Goal: Task Accomplishment & Management: Manage account settings

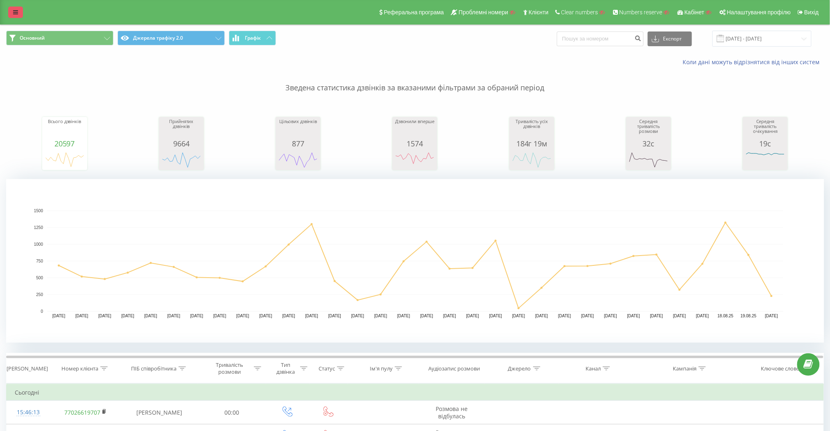
click at [14, 15] on link at bounding box center [15, 12] width 15 height 11
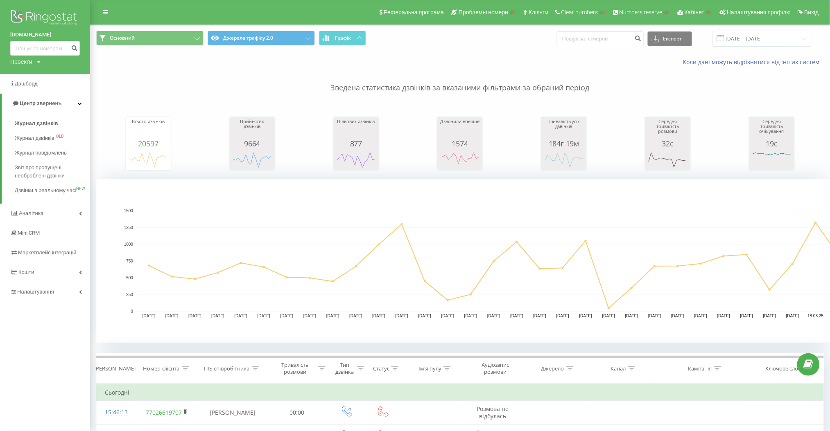
click at [32, 66] on div "Проекти" at bounding box center [21, 62] width 22 height 8
click at [37, 79] on input "text" at bounding box center [33, 74] width 41 height 12
drag, startPoint x: 61, startPoint y: 19, endPoint x: 250, endPoint y: 11, distance: 189.3
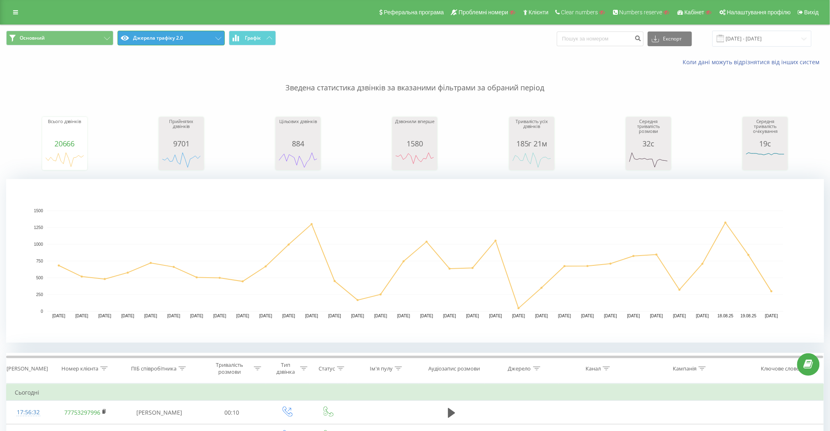
click at [187, 36] on button "Джерела трафіку 2.0" at bounding box center [170, 38] width 107 height 15
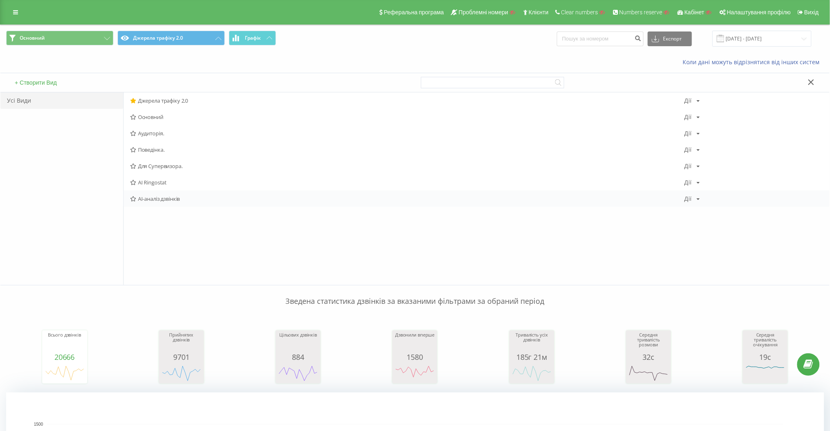
click at [177, 197] on span "AI-аналіз дзвінків" at bounding box center [407, 199] width 554 height 6
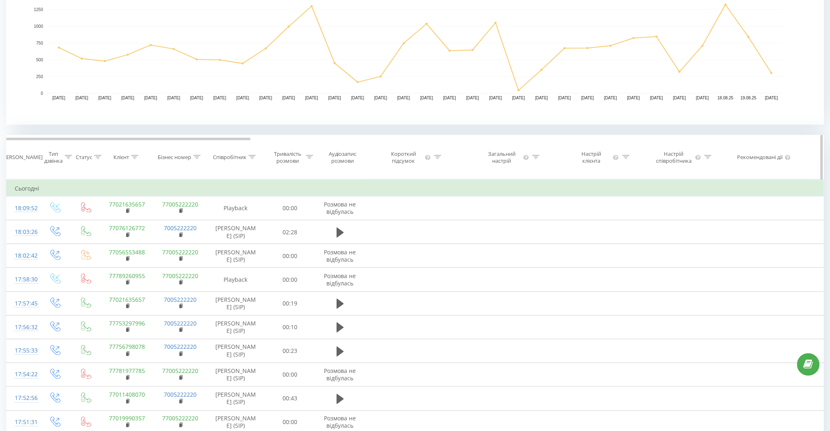
scroll to position [0, 817]
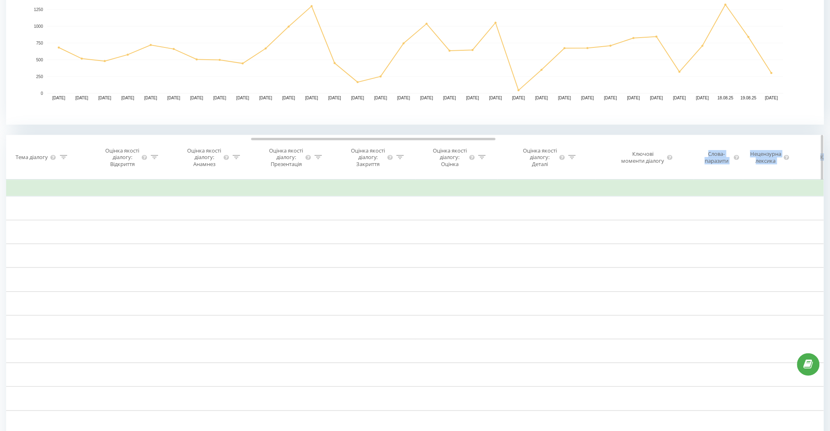
drag, startPoint x: 177, startPoint y: 141, endPoint x: 655, endPoint y: 166, distance: 478.8
click at [688, 153] on div "Дата дзвінка Тип дзвінка Статус Клієнт Бізнес номер Співробітник Тривалість роз…" at bounding box center [415, 157] width 818 height 45
click at [599, 197] on td "Сьогодні" at bounding box center [555, 189] width 2733 height 16
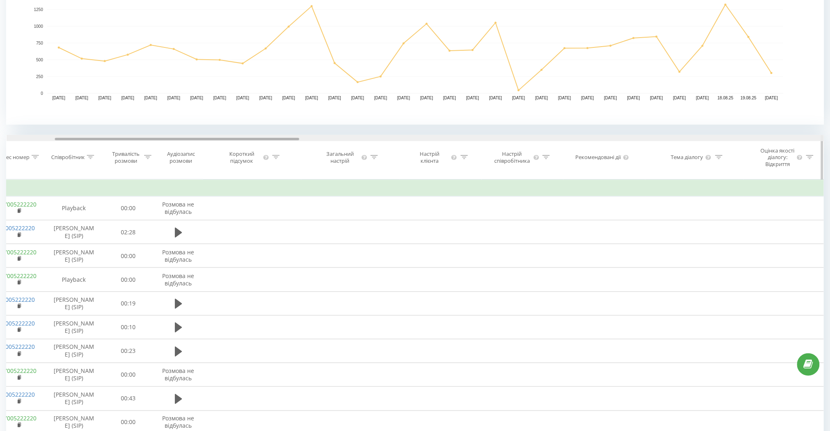
scroll to position [0, 0]
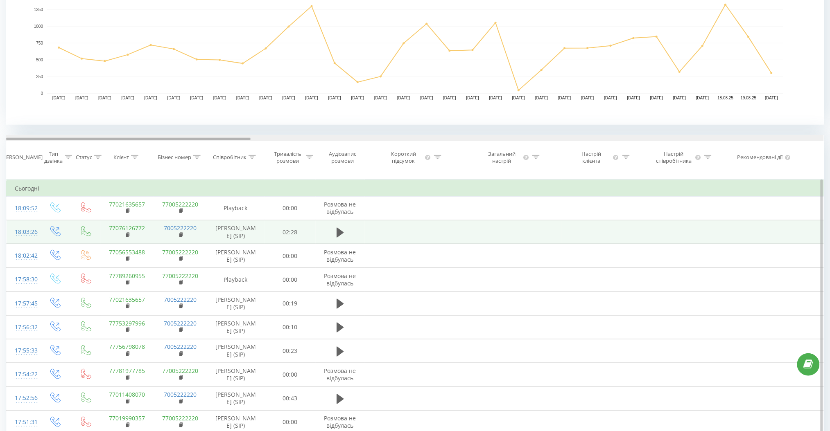
drag, startPoint x: 431, startPoint y: 140, endPoint x: 303, endPoint y: 239, distance: 161.9
click at [128, 154] on div "Дата дзвінка Тип дзвінка Статус Клієнт Бізнес номер Співробітник Тривалість роз…" at bounding box center [415, 157] width 818 height 45
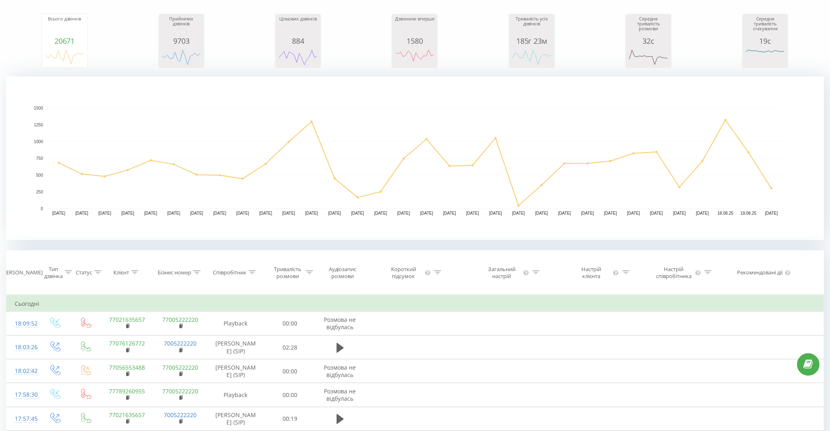
scroll to position [0, 817]
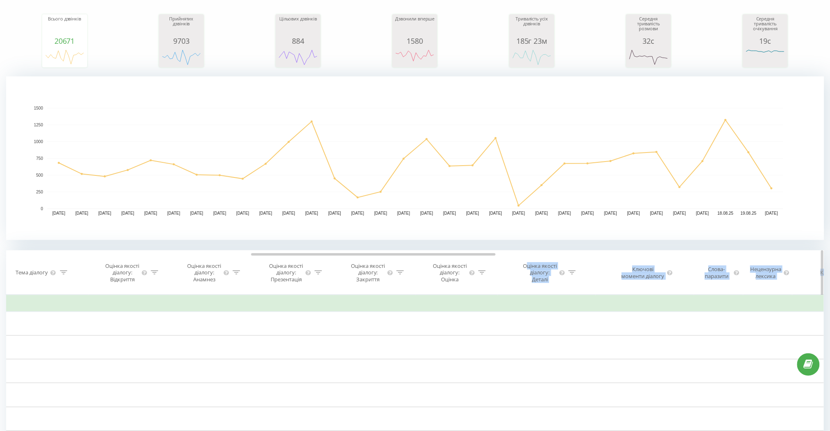
drag, startPoint x: 202, startPoint y: 256, endPoint x: 526, endPoint y: 259, distance: 323.8
click at [527, 260] on div "Дата дзвінка Тип дзвінка Статус Клієнт Бізнес номер Співробітник Тривалість роз…" at bounding box center [415, 273] width 818 height 45
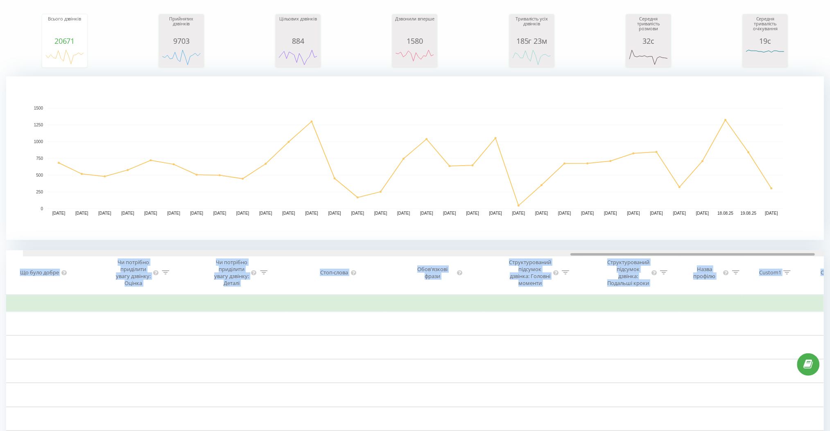
scroll to position [0, 0]
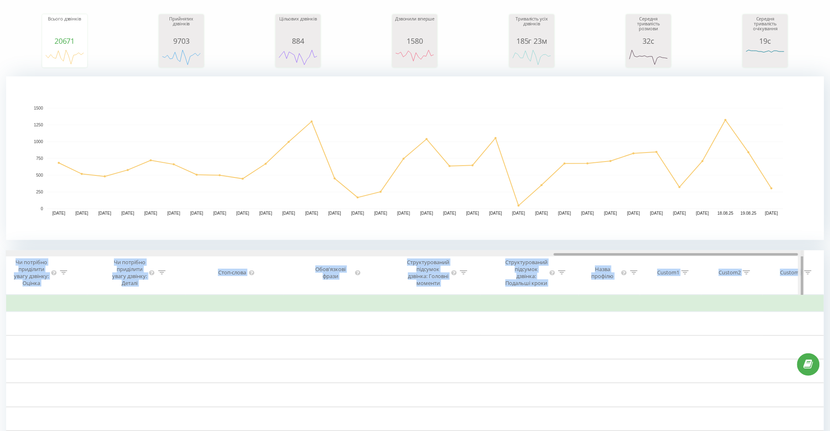
drag, startPoint x: 480, startPoint y: 253, endPoint x: 821, endPoint y: 278, distance: 342.3
click at [822, 278] on div "Дата дзвінка Тип дзвінка Статус Клієнт Бізнес номер Співробітник Тривалість роз…" at bounding box center [415, 273] width 818 height 45
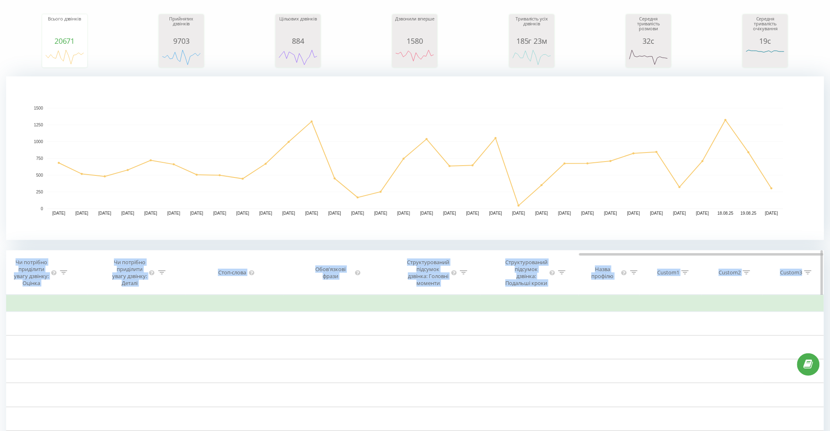
click at [759, 295] on th "Custom2" at bounding box center [731, 273] width 61 height 44
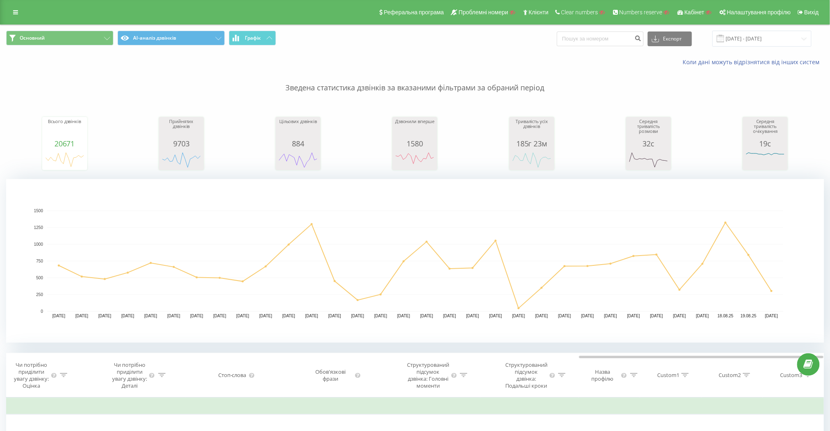
click at [775, 100] on div "Зведена статистика дзвінків за вказаними фільтрами за обраний період Всього дзв…" at bounding box center [415, 204] width 818 height 277
click at [718, 339] on rect "A chart." at bounding box center [415, 261] width 818 height 164
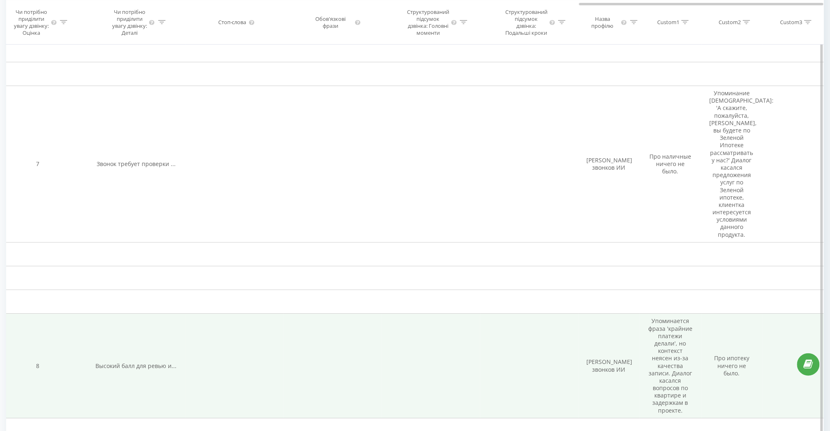
scroll to position [764, 0]
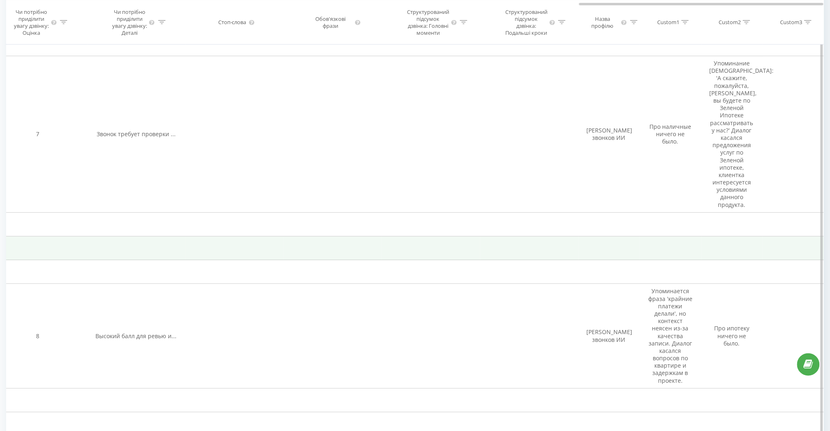
click at [817, 260] on td at bounding box center [793, 249] width 61 height 24
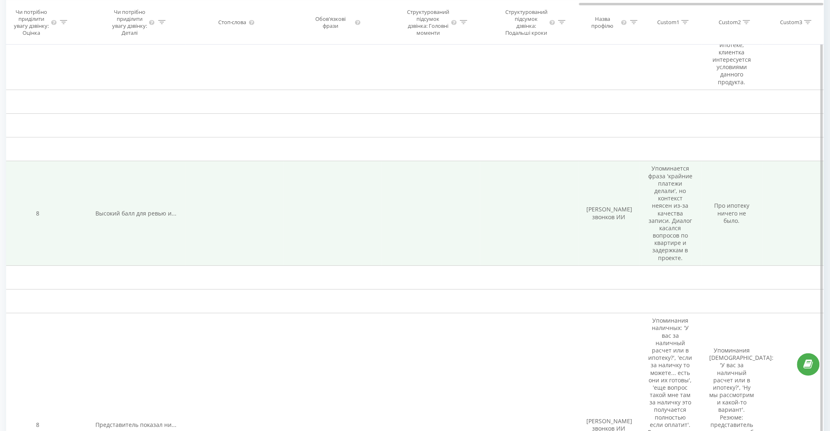
scroll to position [1031, 0]
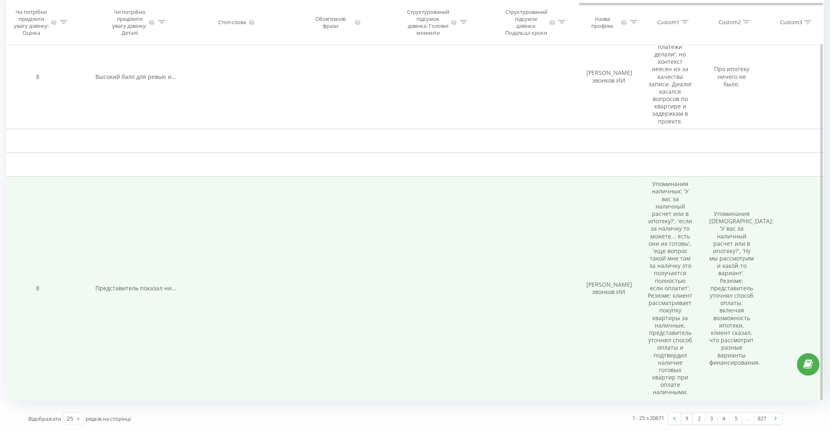
click at [811, 253] on td at bounding box center [793, 289] width 61 height 224
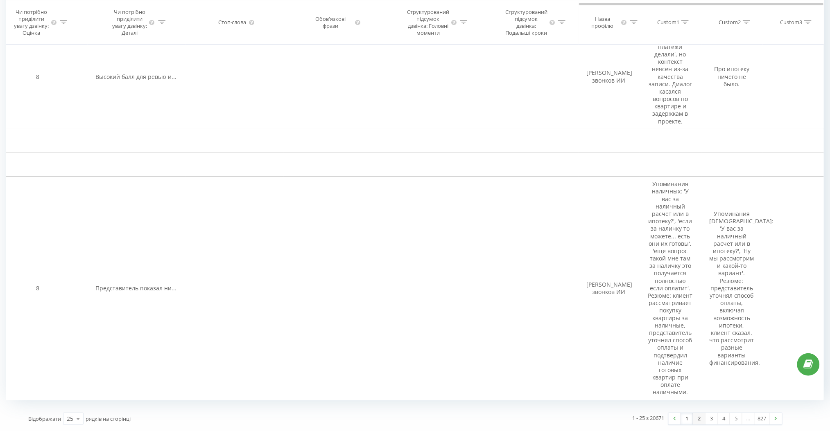
click at [702, 418] on link "2" at bounding box center [699, 418] width 12 height 11
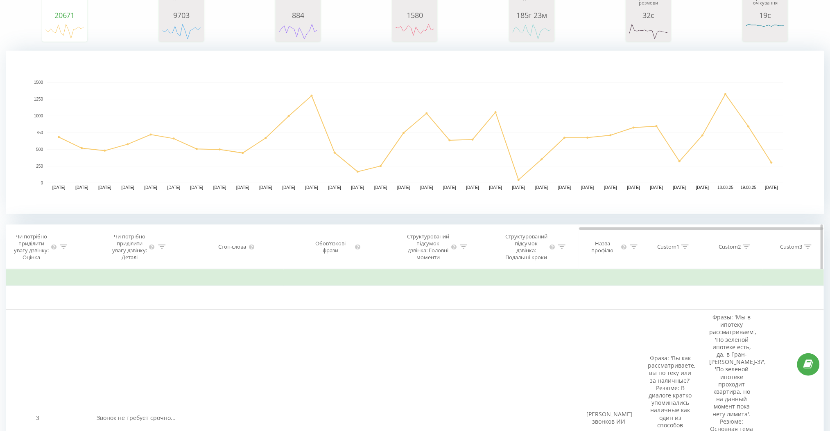
scroll to position [114, 0]
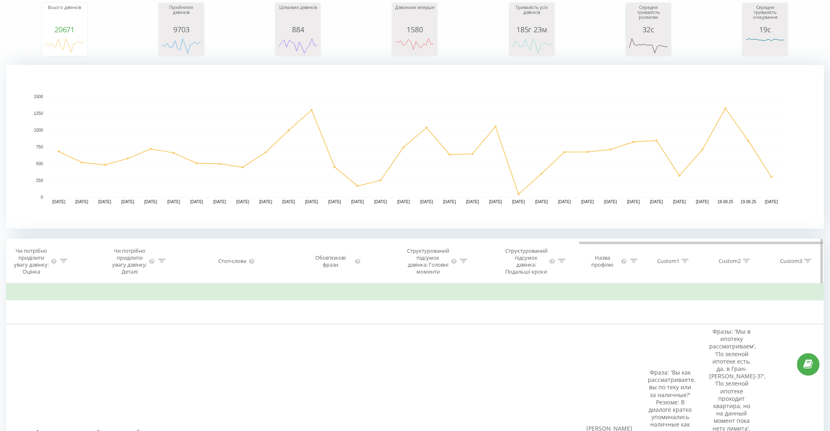
click at [684, 263] on icon at bounding box center [684, 261] width 7 height 4
click at [693, 334] on input "text" at bounding box center [671, 327] width 72 height 14
type input "наличные"
click button "OK" at bounding box center [688, 343] width 35 height 10
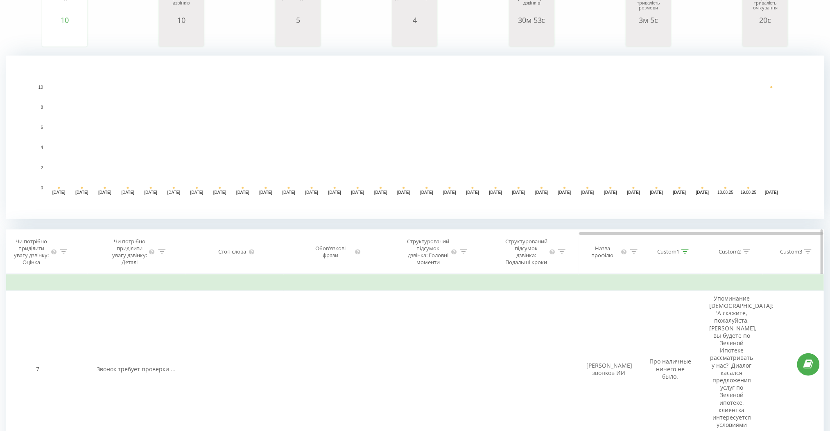
scroll to position [114, 0]
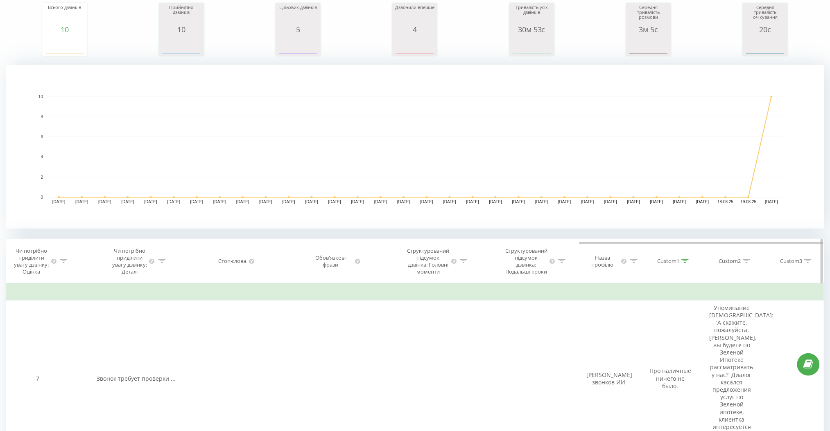
drag, startPoint x: 680, startPoint y: 264, endPoint x: 678, endPoint y: 274, distance: 9.6
click at [679, 265] on div "Custom1" at bounding box center [673, 261] width 32 height 7
click at [651, 348] on button "Скасувати" at bounding box center [652, 343] width 35 height 10
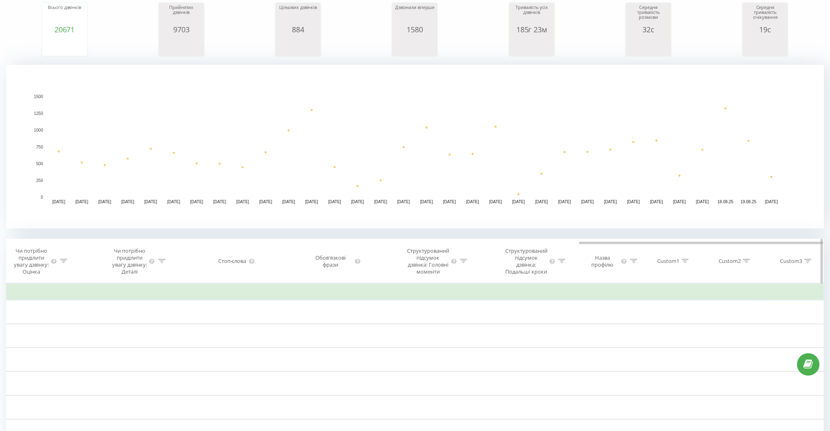
drag, startPoint x: 772, startPoint y: 246, endPoint x: 749, endPoint y: 248, distance: 22.7
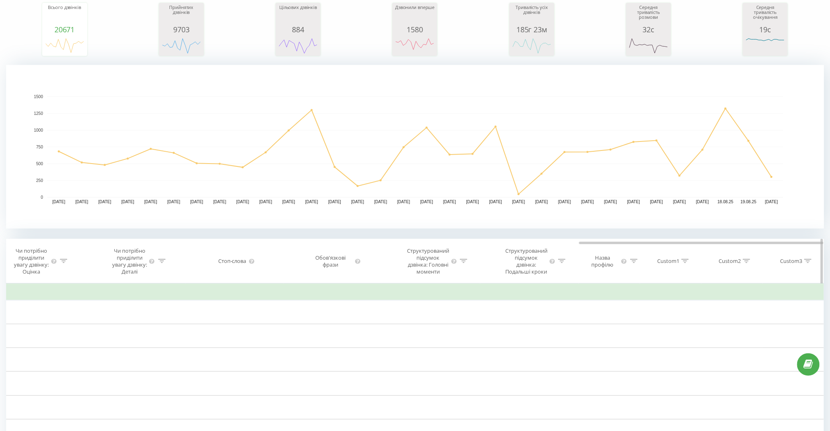
click at [771, 246] on th "Custom3" at bounding box center [793, 261] width 61 height 44
click at [685, 263] on icon at bounding box center [684, 261] width 7 height 4
click at [662, 334] on input "наличные" at bounding box center [671, 327] width 72 height 14
type input "Н"
type input "наличные"
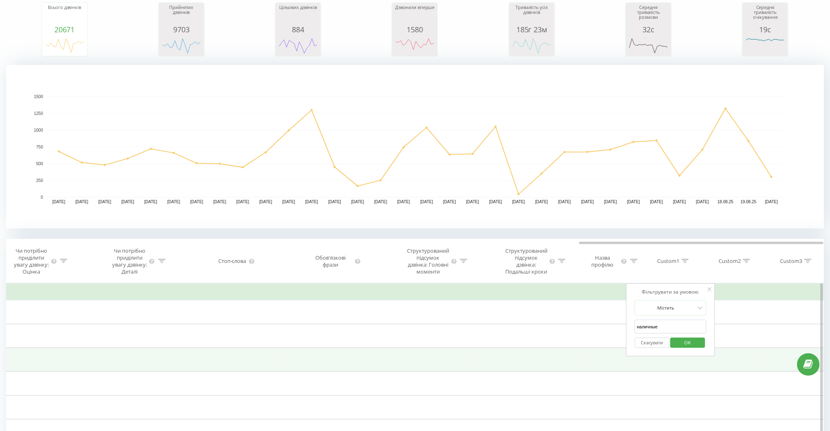
click at [743, 361] on td at bounding box center [731, 360] width 61 height 24
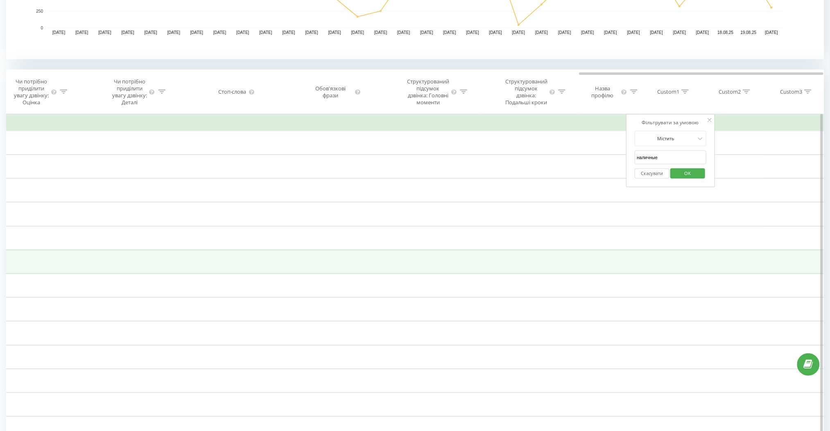
scroll to position [278, 0]
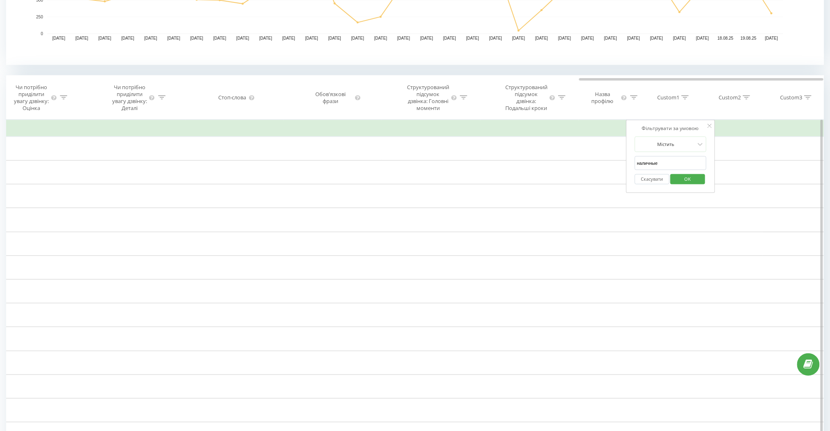
click at [694, 185] on span "OK" at bounding box center [687, 179] width 23 height 13
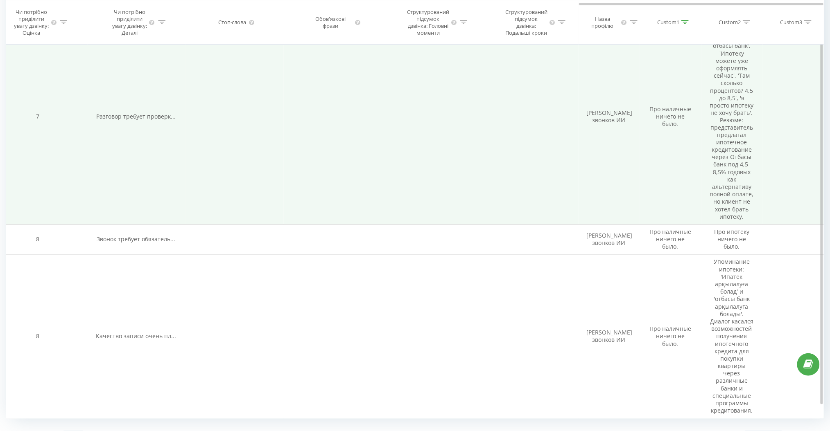
scroll to position [1574, 0]
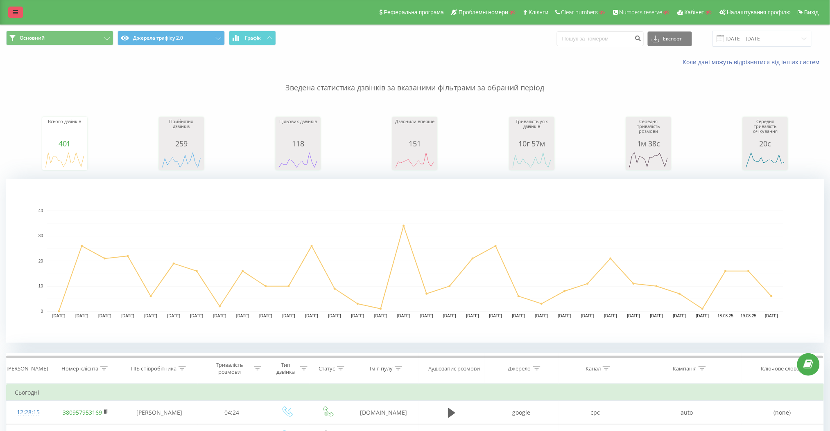
click at [12, 9] on link at bounding box center [15, 12] width 15 height 11
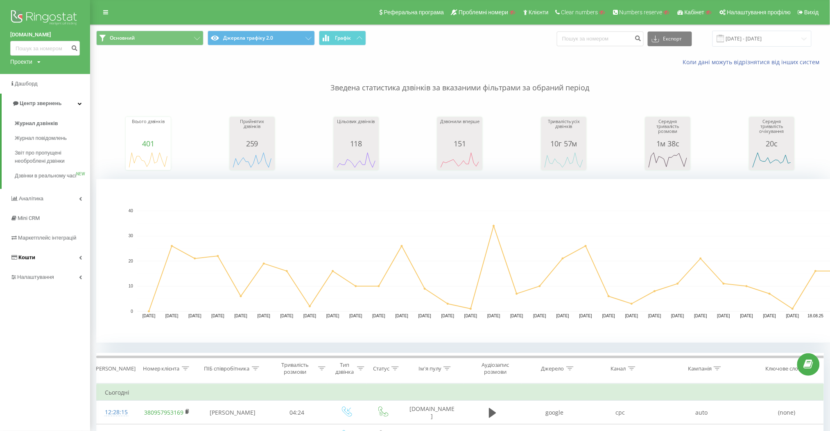
click at [55, 260] on link "Кошти" at bounding box center [45, 258] width 90 height 20
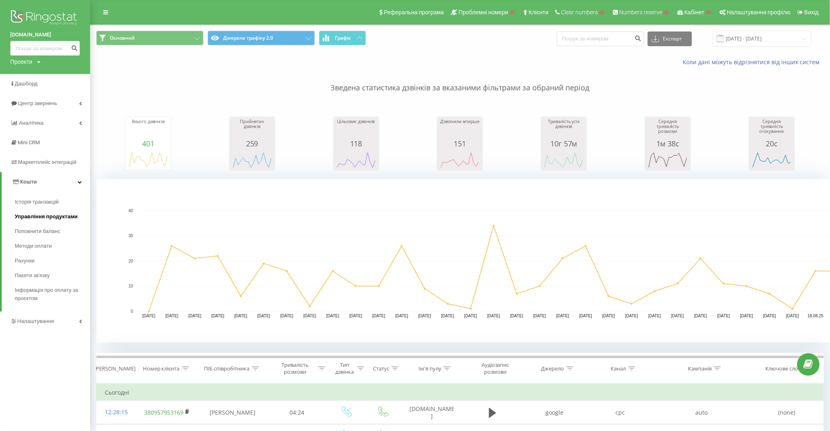
click at [84, 215] on link "Управління продуктами" at bounding box center [52, 217] width 75 height 15
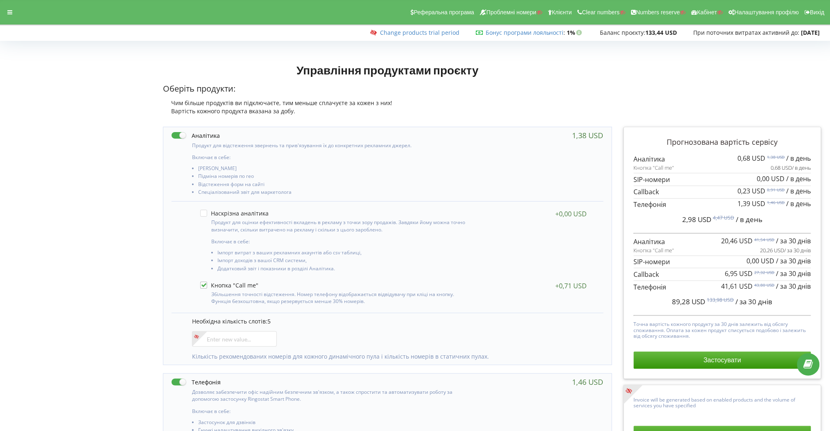
click at [499, 155] on div "Включає в себе: [PERSON_NAME] Підміна номерів по гео" at bounding box center [387, 164] width 448 height 75
click at [254, 341] on input"] "number" at bounding box center [234, 340] width 85 height 16
type input"] "10"
click at [382, 288] on div at bounding box center [335, 285] width 271 height 7
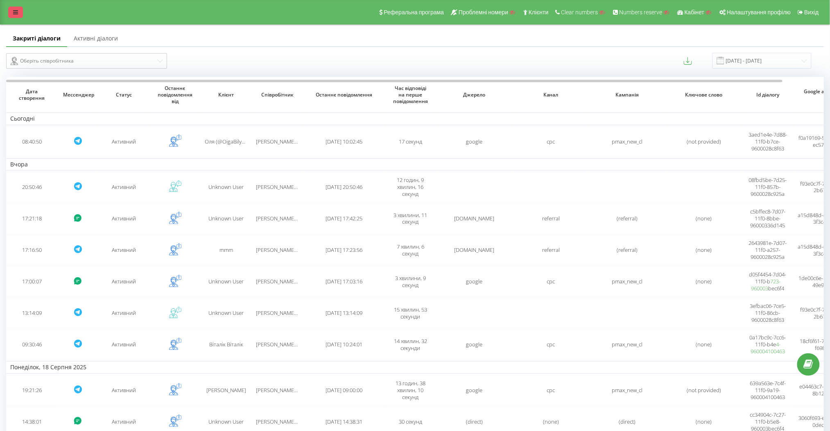
click at [14, 10] on icon at bounding box center [15, 12] width 5 height 6
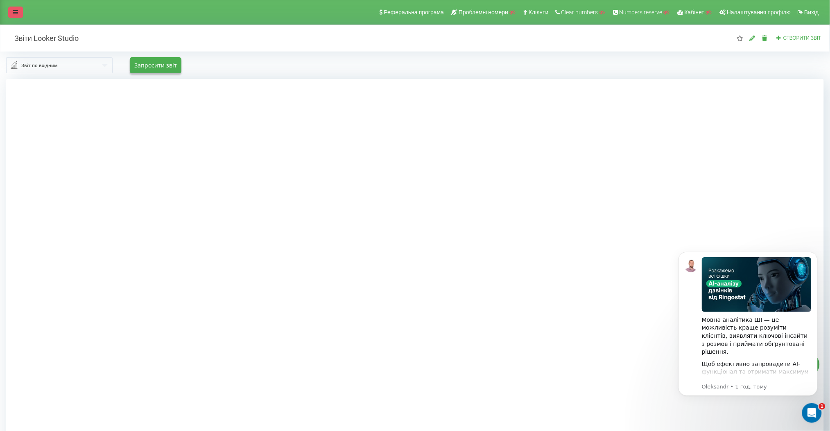
click at [15, 9] on icon at bounding box center [15, 12] width 5 height 6
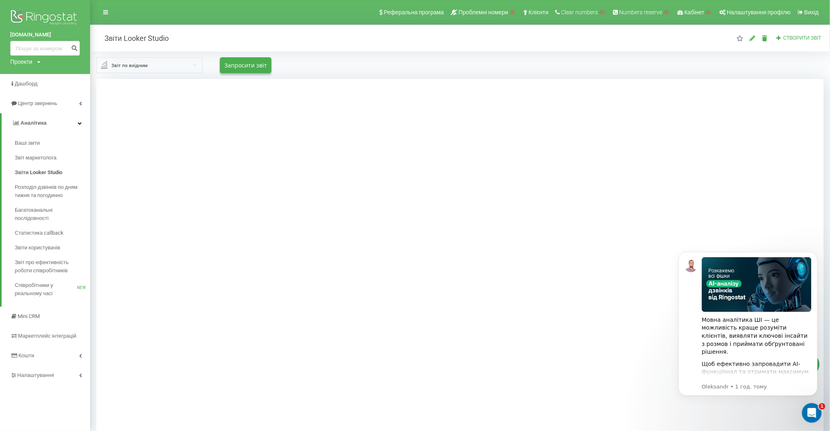
click at [36, 62] on div "Проекти Пошук" at bounding box center [25, 62] width 30 height 8
click at [31, 77] on input "text" at bounding box center [33, 74] width 41 height 12
type input "buynowcars"
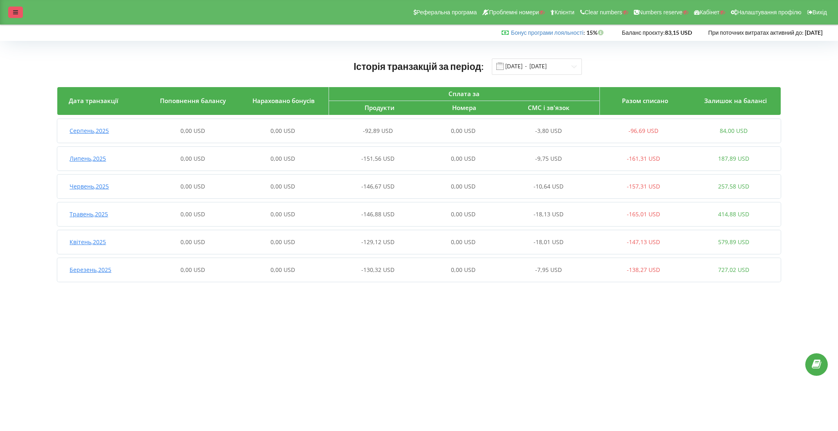
click at [16, 9] on div at bounding box center [15, 12] width 15 height 11
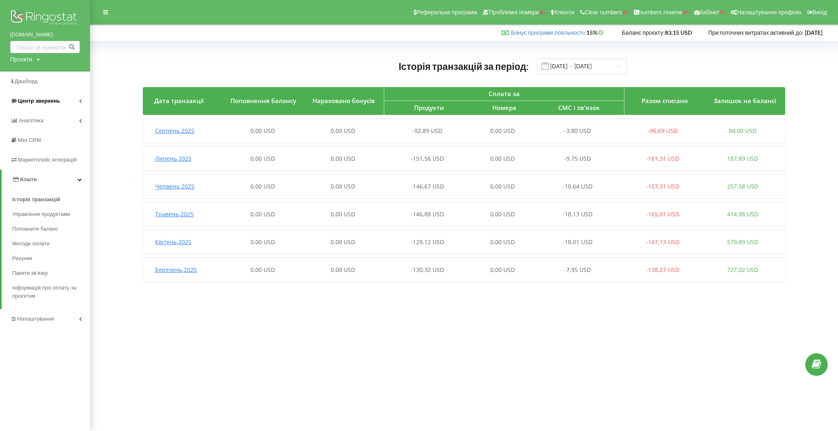
click at [68, 98] on link "Центр звернень" at bounding box center [45, 101] width 90 height 20
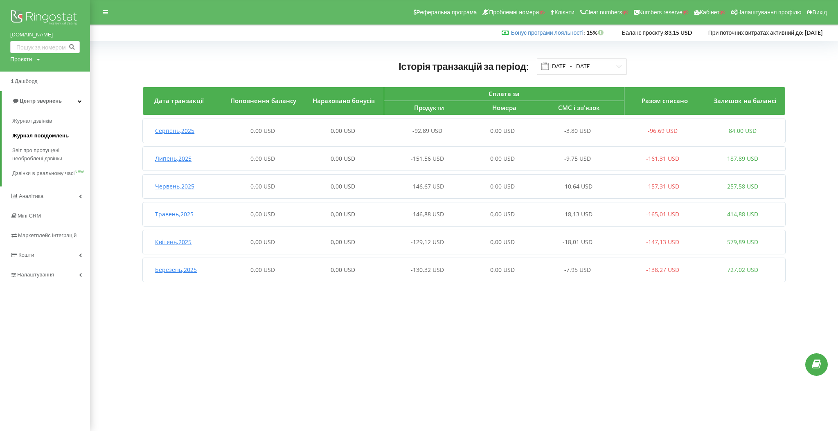
click at [63, 135] on span "Журнал повідомлень" at bounding box center [40, 136] width 56 height 8
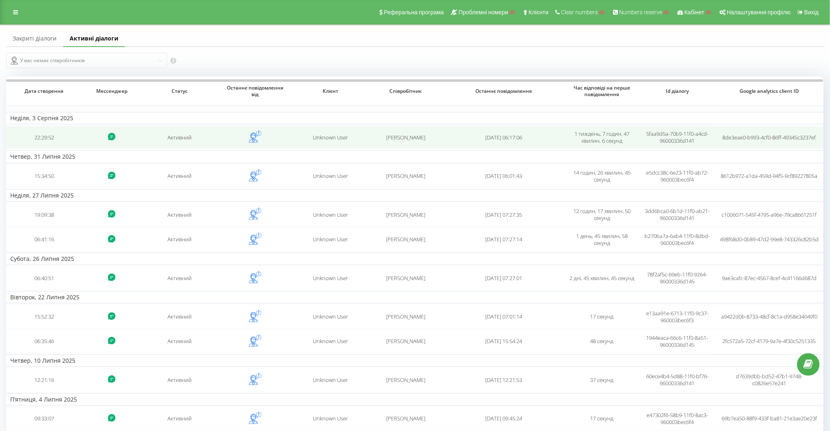
click at [200, 142] on td "Активний" at bounding box center [179, 137] width 75 height 23
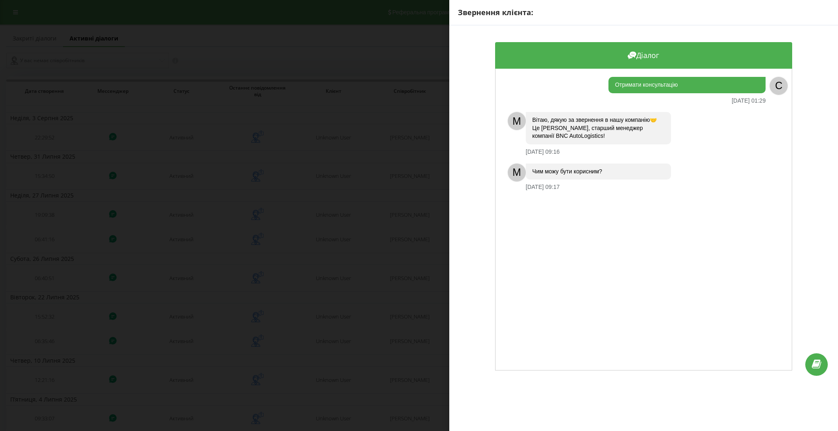
click at [199, 192] on div "Звернення клієнта: Діалог Отримати консультацію [DATE] 01:29 C M Вітаю, дякую з…" at bounding box center [419, 215] width 838 height 431
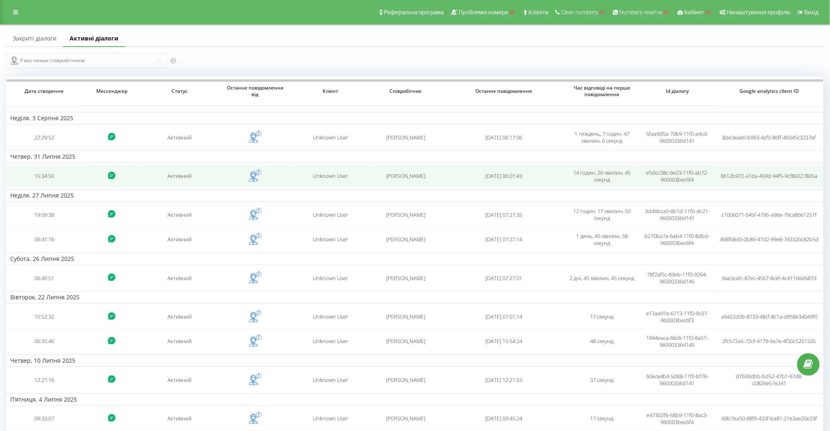
click at [191, 172] on td "Активний" at bounding box center [179, 176] width 75 height 23
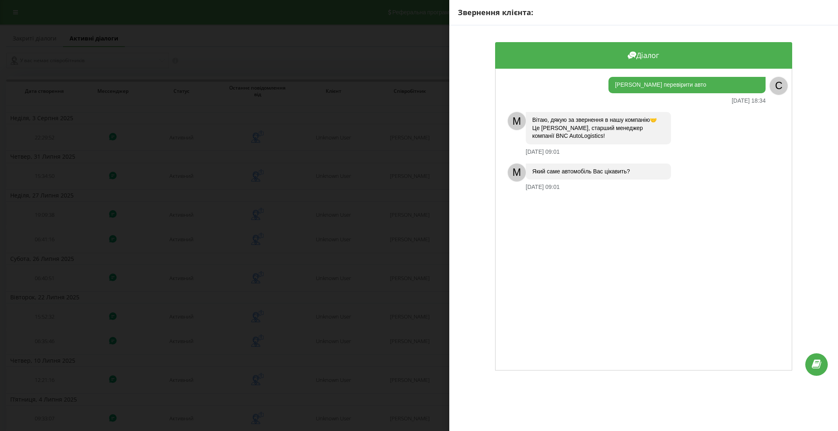
click at [179, 207] on div "Звернення клієнта: Діалог [PERSON_NAME] перевірити авто [DATE] 18:34 C M Вітаю,…" at bounding box center [419, 215] width 838 height 431
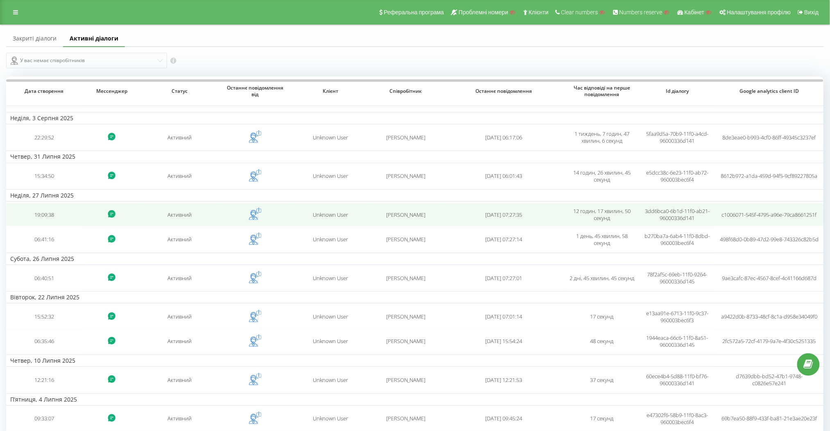
click at [169, 219] on td "Активний" at bounding box center [179, 214] width 75 height 23
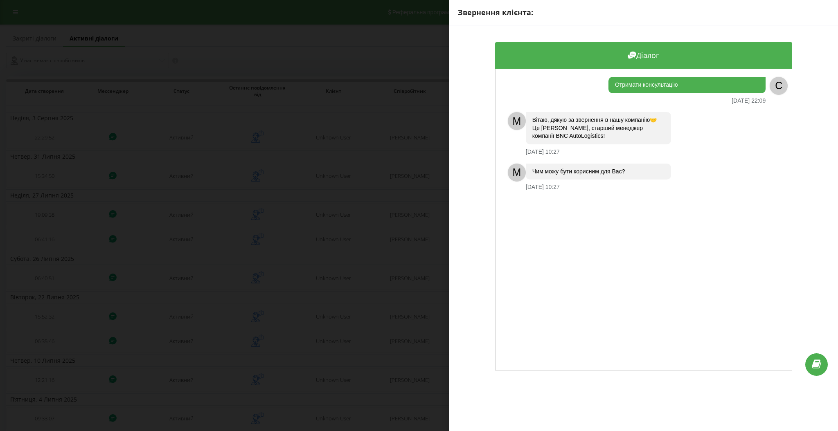
click at [162, 236] on div "Звернення клієнта: Діалог Отримати консультацію [DATE] 22:09 C M  Вітаю, дякую …" at bounding box center [419, 215] width 838 height 431
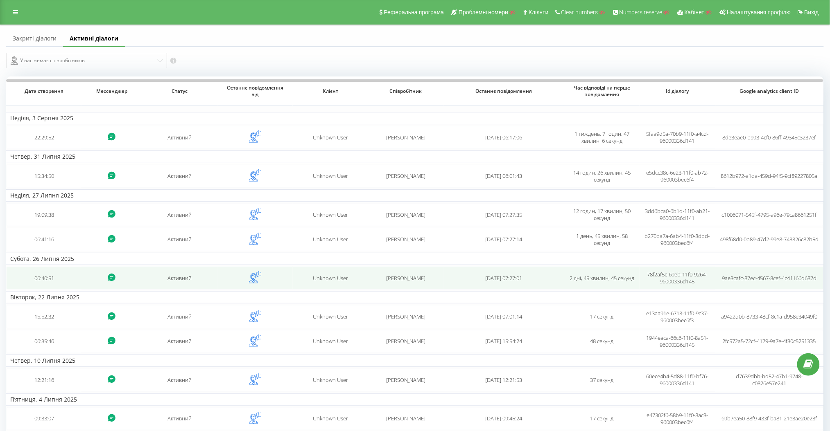
click at [162, 280] on td "Активний" at bounding box center [179, 278] width 75 height 23
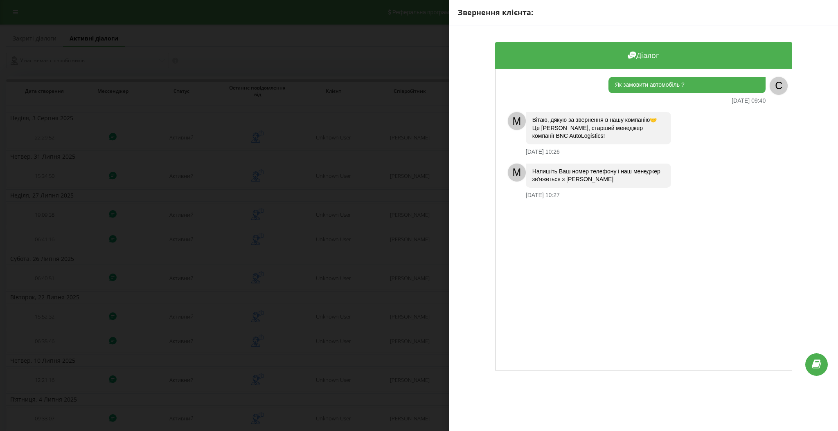
click at [174, 273] on div "Звернення клієнта: Діалог Як замовити автомобіль ? [DATE] 09:40 C M [PERSON_NAM…" at bounding box center [419, 215] width 838 height 431
